Goal: Find specific page/section

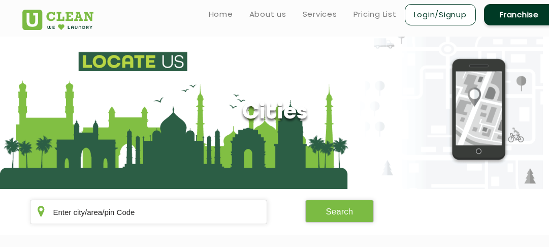
scroll to position [114, 0]
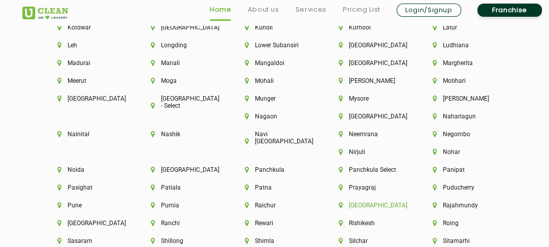
scroll to position [2639, 0]
click at [355, 201] on li "[GEOGRAPHIC_DATA]" at bounding box center [368, 204] width 59 height 7
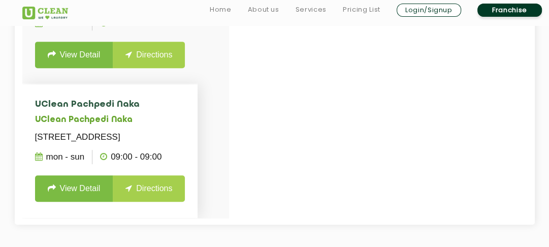
scroll to position [343, 0]
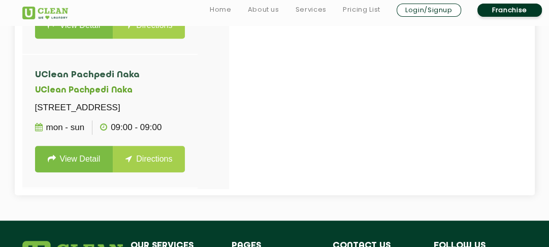
click at [375, 37] on div at bounding box center [296, 64] width 549 height 247
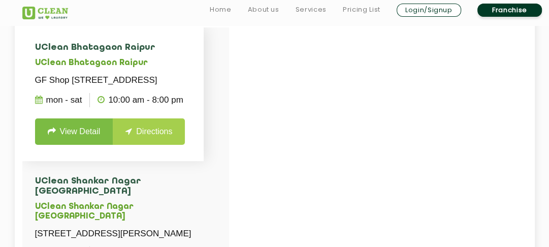
scroll to position [259, 0]
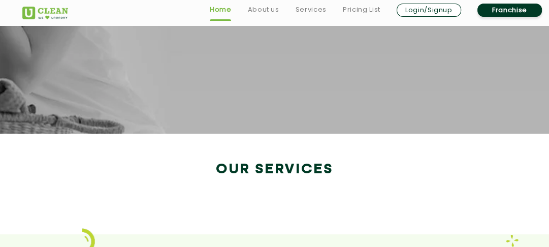
scroll to position [1875, 0]
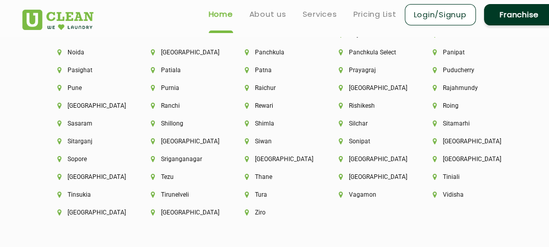
scroll to position [2736, 0]
